Goal: Information Seeking & Learning: Find contact information

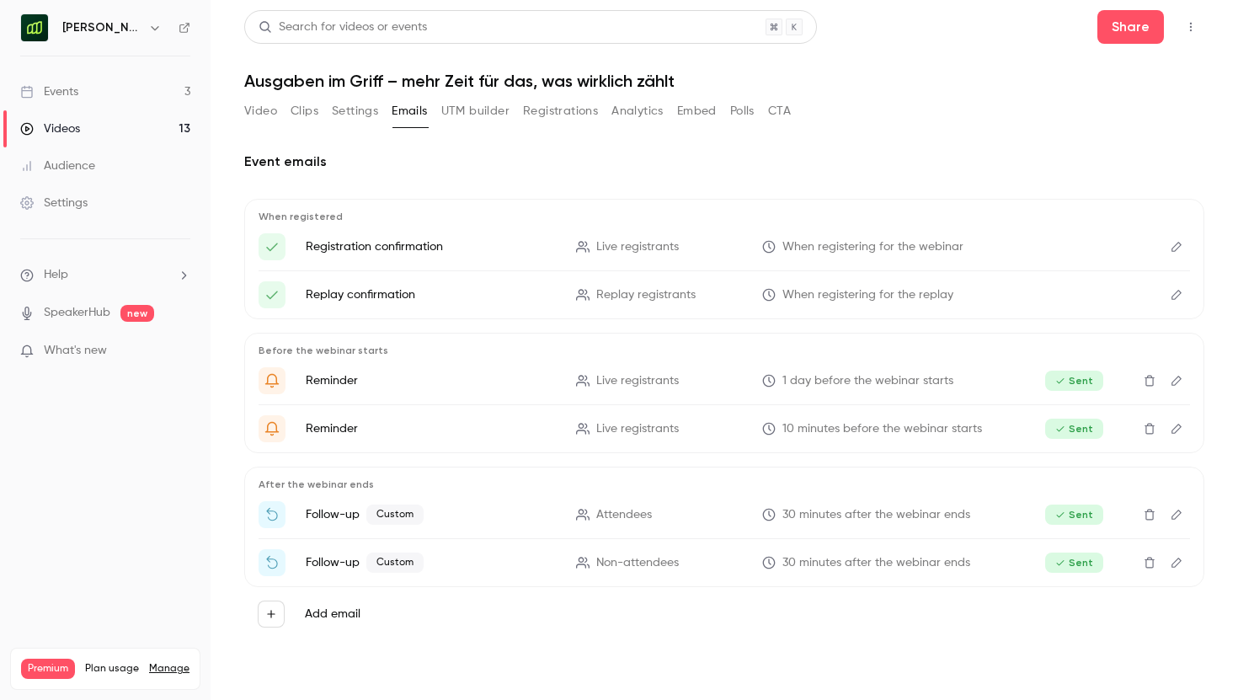
click at [572, 113] on button "Registrations" at bounding box center [560, 111] width 75 height 27
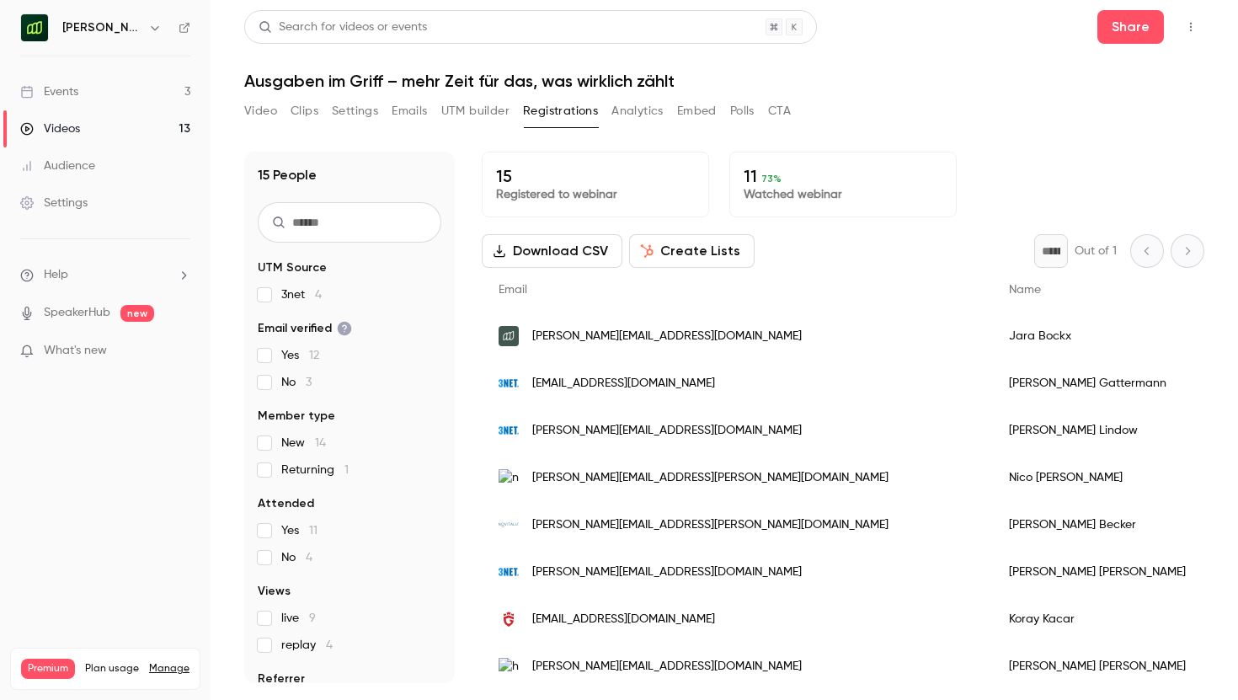
click at [640, 109] on button "Analytics" at bounding box center [638, 111] width 52 height 27
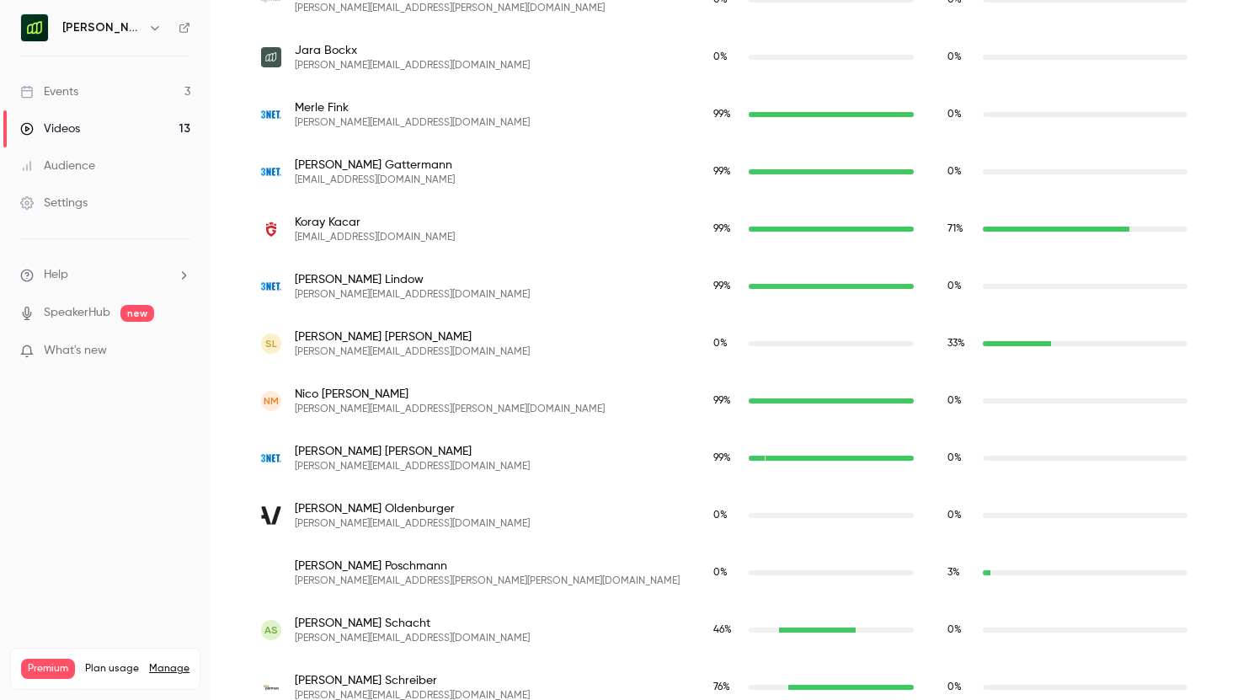
scroll to position [725, 0]
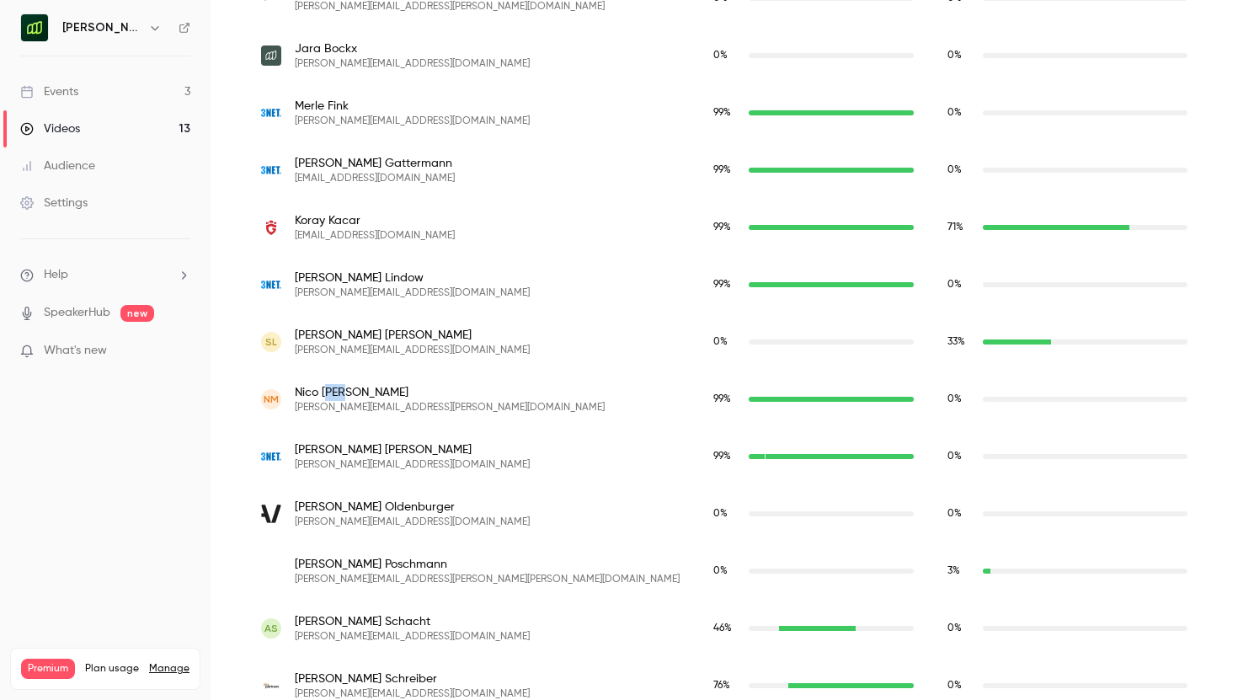
drag, startPoint x: 349, startPoint y: 389, endPoint x: 319, endPoint y: 389, distance: 29.5
click at [319, 389] on span "[PERSON_NAME]" at bounding box center [450, 392] width 310 height 17
copy span "[PERSON_NAME][EMAIL_ADDRESS][PERSON_NAME][DOMAIN_NAME]"
drag, startPoint x: 295, startPoint y: 405, endPoint x: 405, endPoint y: 405, distance: 110.3
click at [405, 405] on div "NM Nico Meier [EMAIL_ADDRESS][PERSON_NAME][DOMAIN_NAME]" at bounding box center [470, 399] width 419 height 30
